Goal: Information Seeking & Learning: Learn about a topic

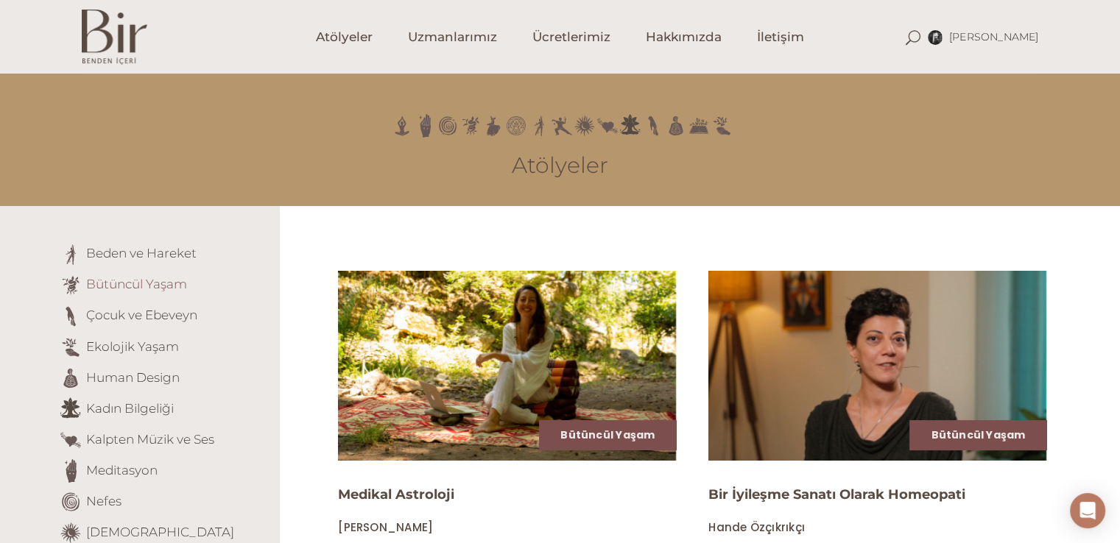
click at [147, 286] on link "Bütüncül Yaşam" at bounding box center [136, 284] width 101 height 15
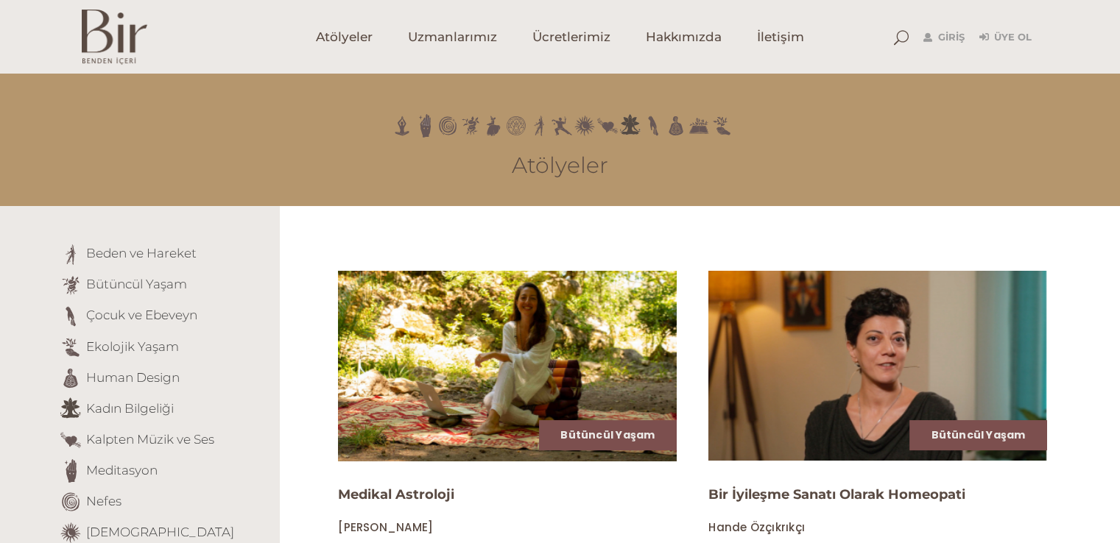
click at [562, 361] on img at bounding box center [507, 366] width 348 height 196
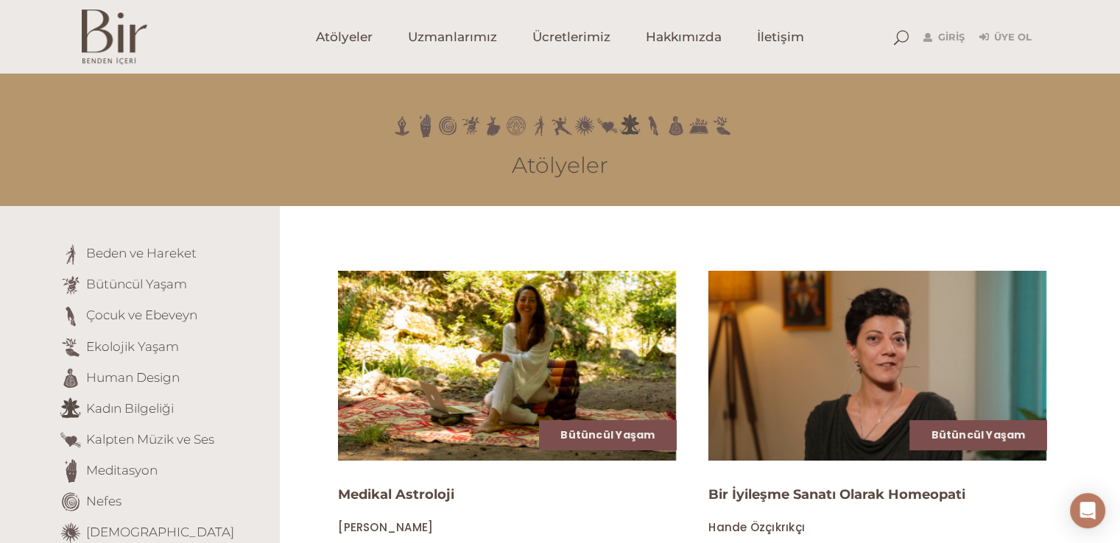
click at [112, 387] on li "Human Design" at bounding box center [164, 379] width 210 height 24
click at [110, 381] on link "Human Design" at bounding box center [132, 377] width 93 height 15
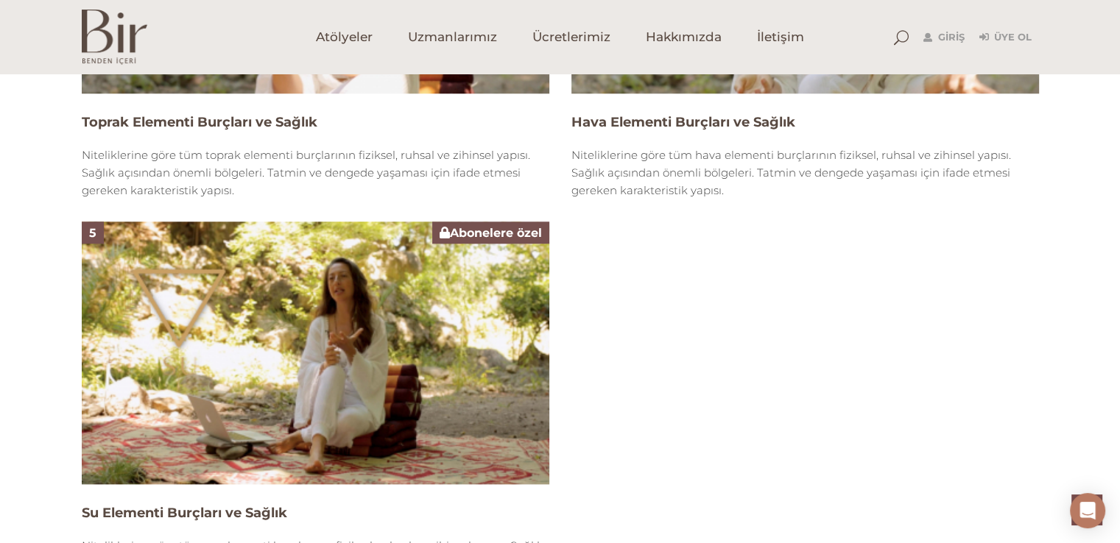
scroll to position [1620, 0]
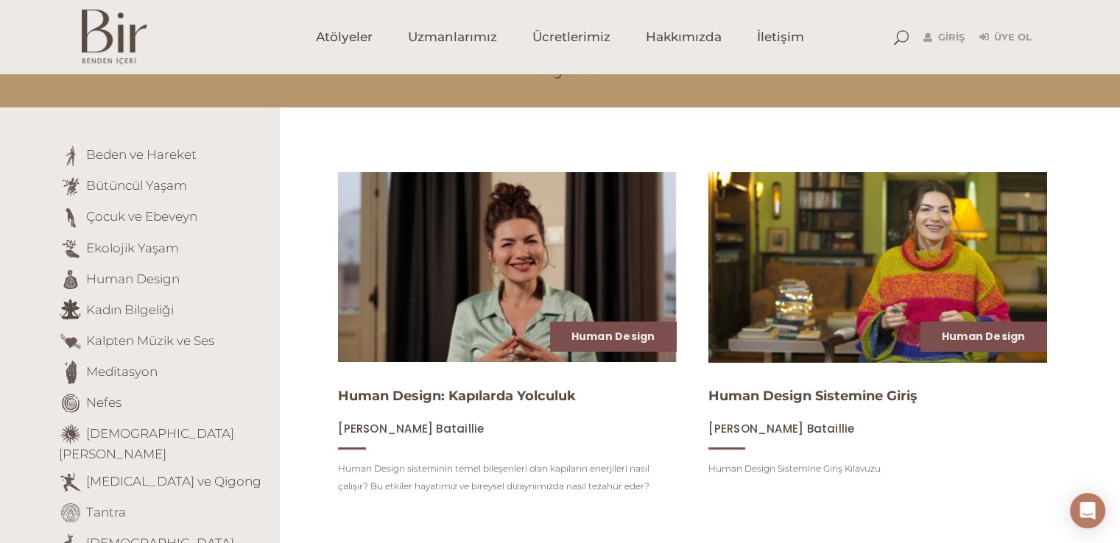
scroll to position [74, 0]
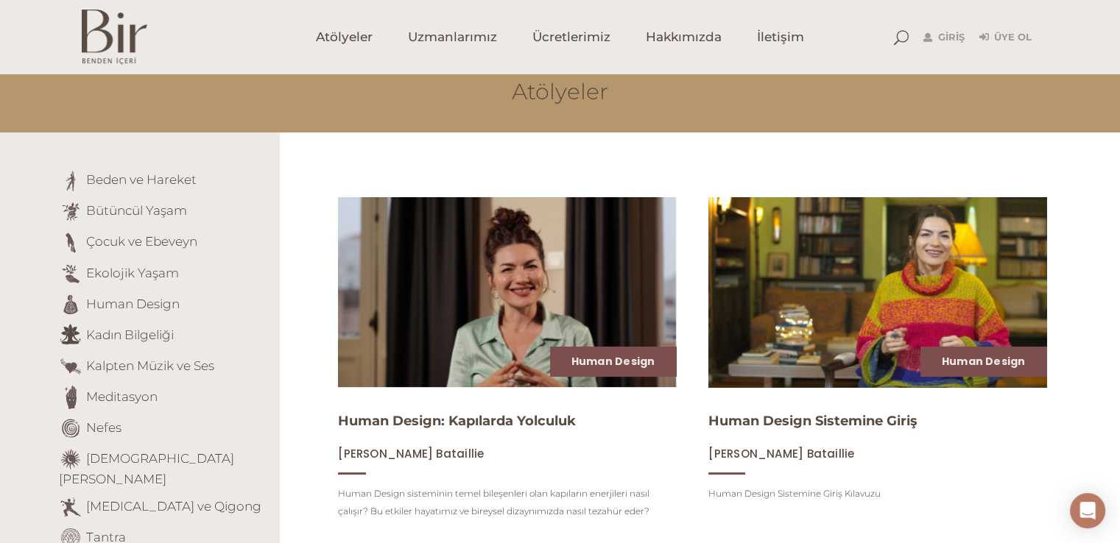
click at [757, 314] on img at bounding box center [877, 292] width 348 height 196
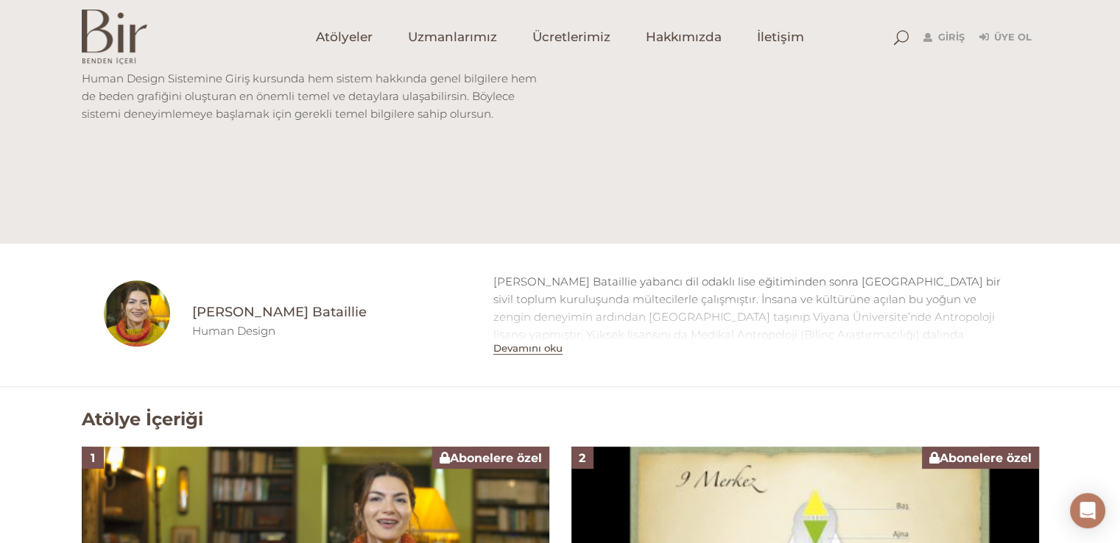
scroll to position [442, 0]
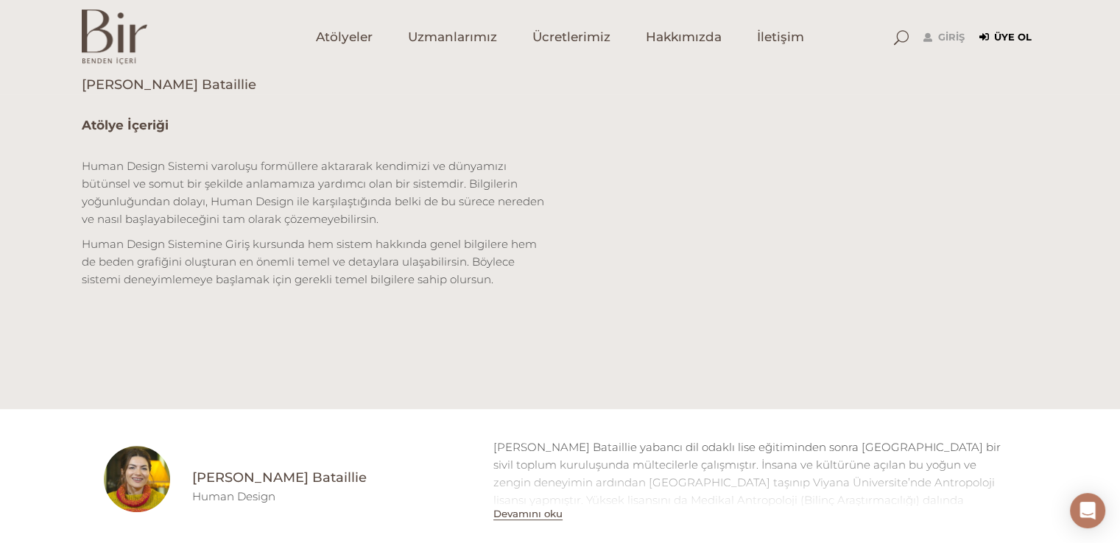
click at [1001, 40] on link "Üye Ol" at bounding box center [1005, 38] width 52 height 18
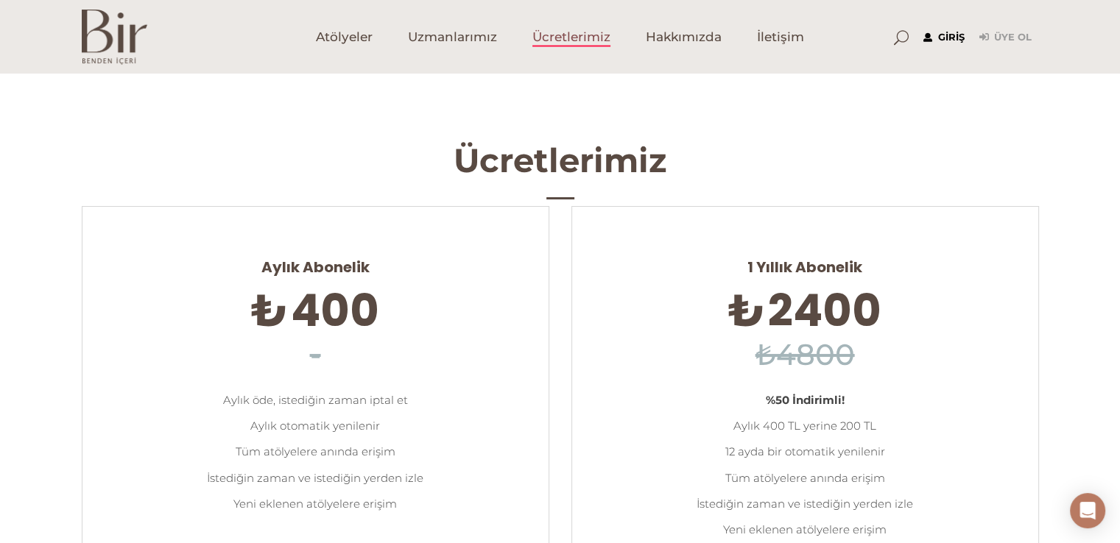
type input "[EMAIL_ADDRESS][DOMAIN_NAME]"
click at [959, 32] on link "Giriş" at bounding box center [943, 38] width 41 height 18
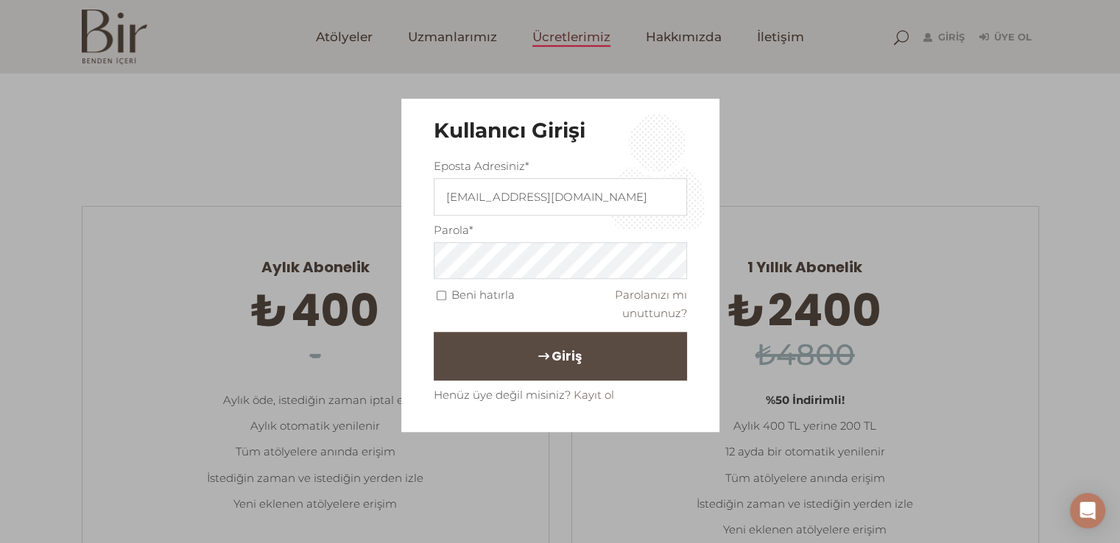
click at [542, 370] on button "Giriş" at bounding box center [560, 357] width 253 height 49
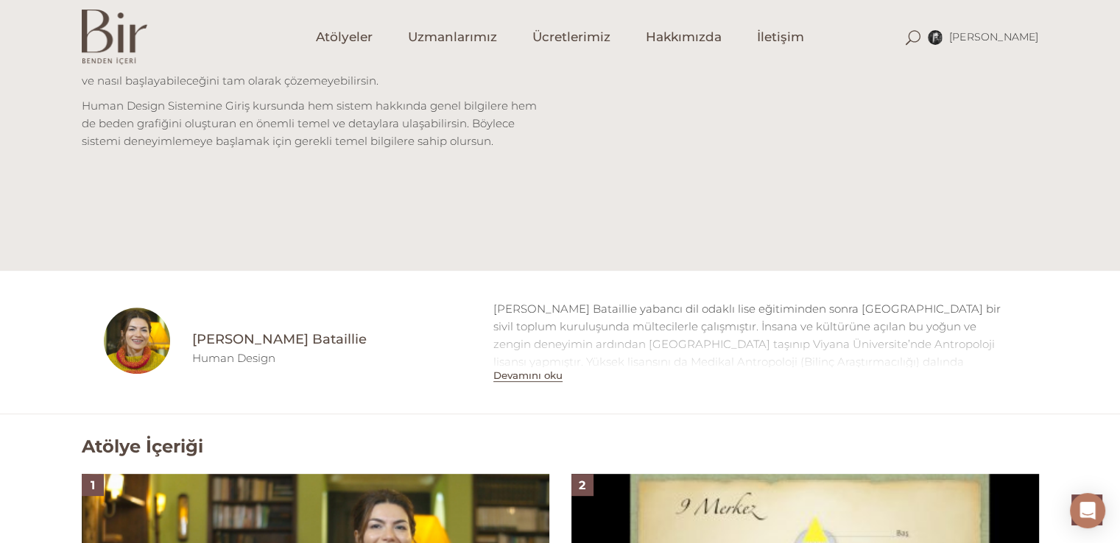
scroll to position [810, 0]
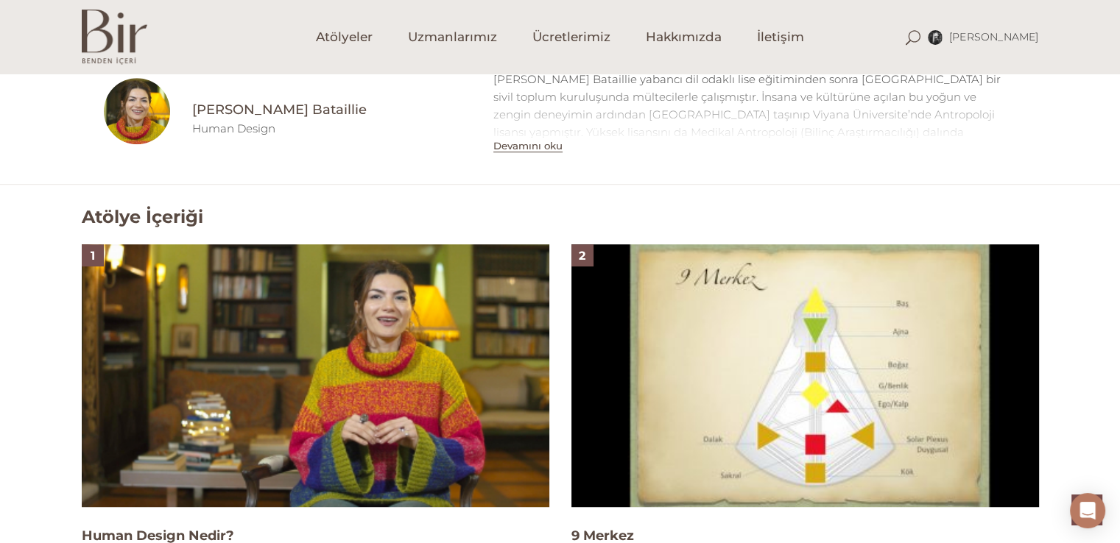
click at [373, 366] on img at bounding box center [315, 375] width 467 height 263
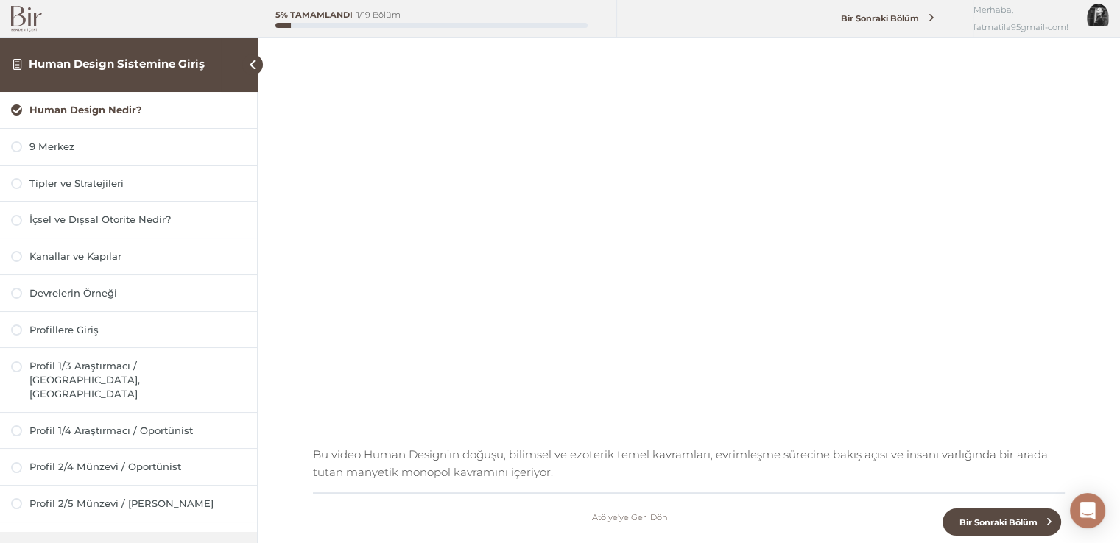
scroll to position [74, 0]
